Goal: Obtain resource: Download file/media

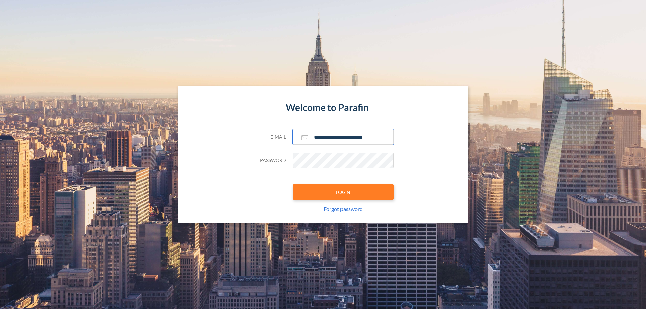
type input "**********"
click at [343, 192] on button "LOGIN" at bounding box center [343, 192] width 101 height 15
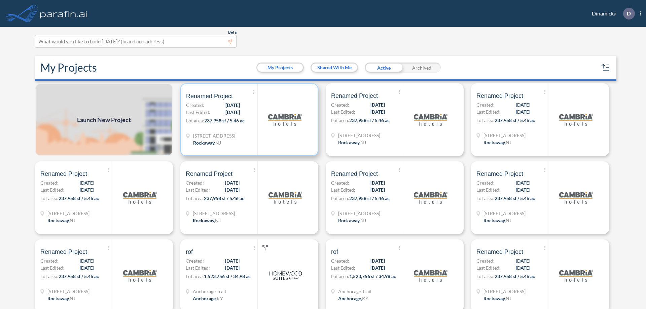
scroll to position [2, 0]
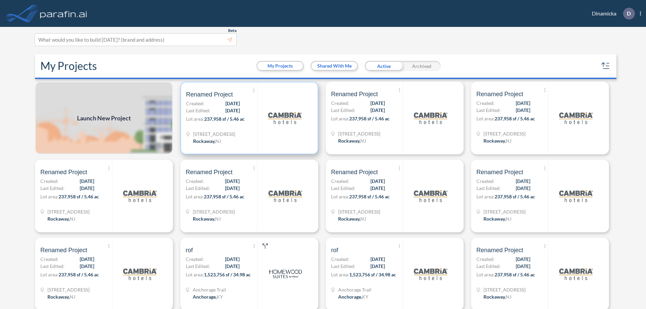
click at [248, 118] on p "Lot area: 237,958 sf / 5.46 ac" at bounding box center [221, 120] width 71 height 10
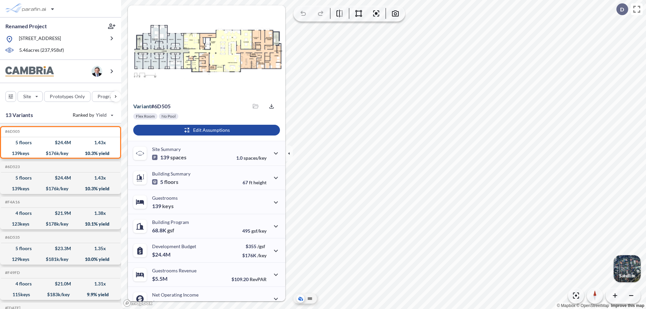
scroll to position [34, 0]
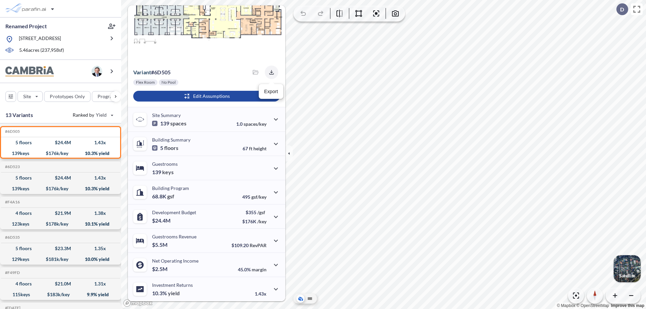
click at [270, 72] on icon "button" at bounding box center [271, 72] width 4 height 4
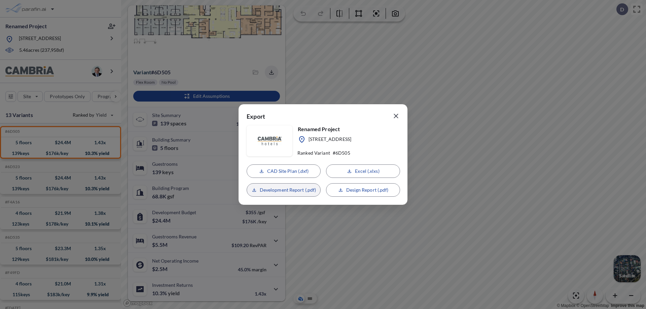
click at [284, 190] on p "Development Report (.pdf)" at bounding box center [288, 190] width 57 height 7
